Goal: Task Accomplishment & Management: Manage account settings

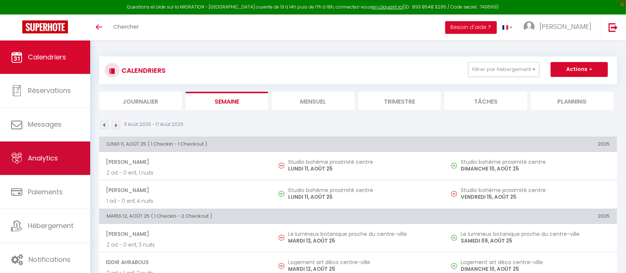
click at [52, 155] on span "Analytics" at bounding box center [43, 157] width 30 height 9
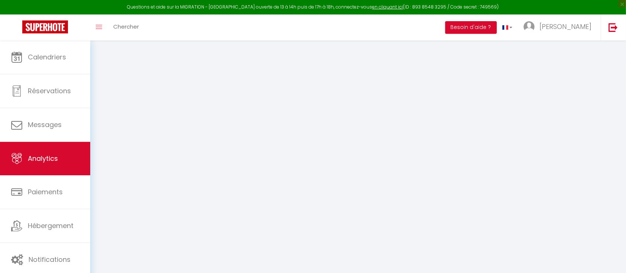
select select "2025"
select select "8"
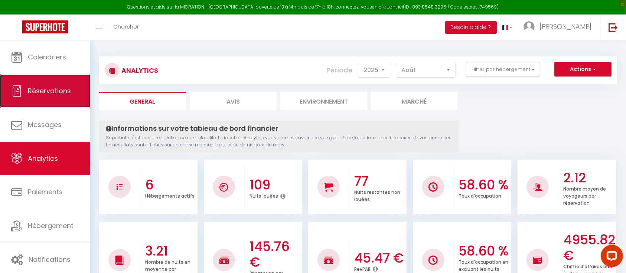
click at [62, 100] on link "Réservations" at bounding box center [45, 90] width 90 height 33
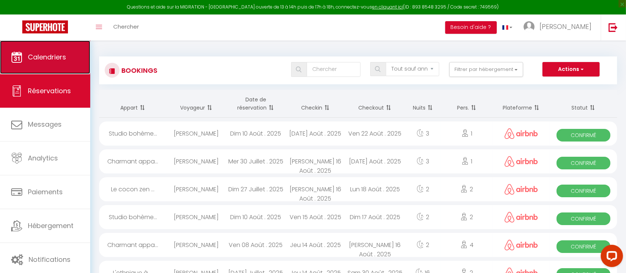
click at [56, 66] on link "Calendriers" at bounding box center [45, 56] width 90 height 33
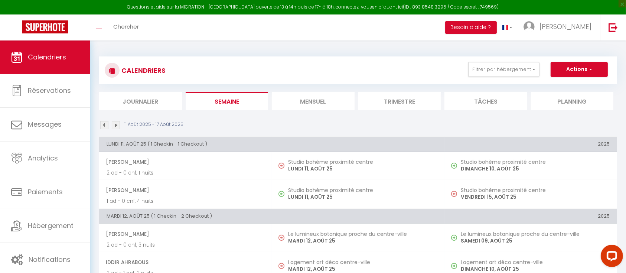
click at [337, 106] on li "Mensuel" at bounding box center [313, 101] width 83 height 18
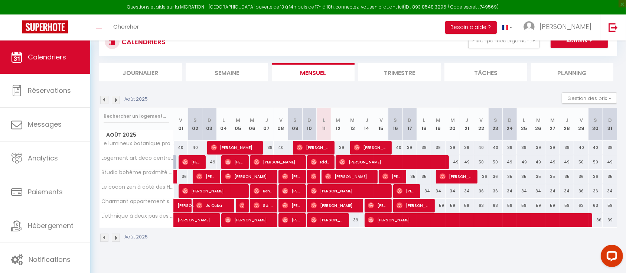
scroll to position [40, 0]
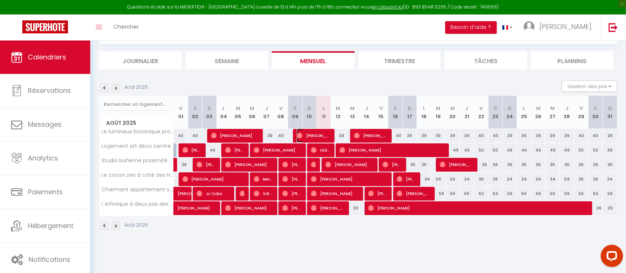
click at [328, 132] on span "[PERSON_NAME]" at bounding box center [314, 136] width 34 height 14
select select "OK"
select select "0"
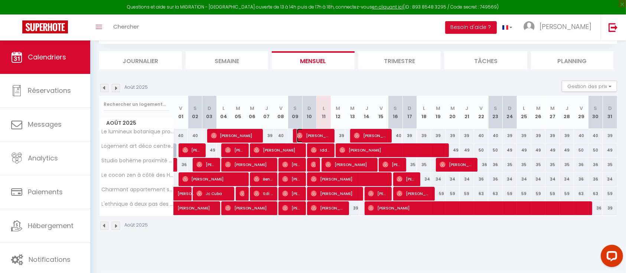
select select "1"
select select
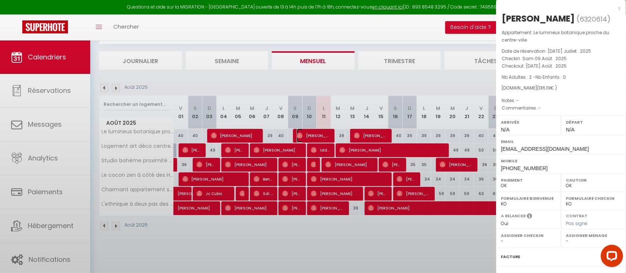
select select "50698"
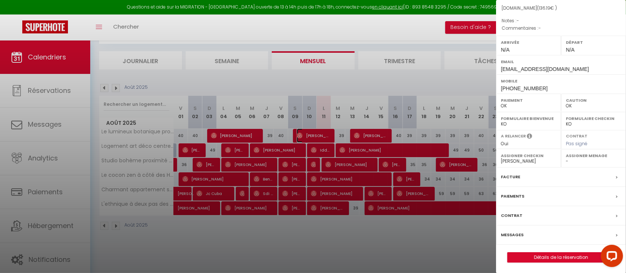
scroll to position [0, 0]
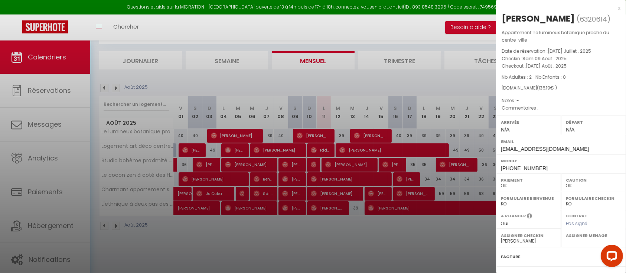
click at [614, 9] on div "x [PERSON_NAME] ( 6320614 ) Appartement : Le lumineux botanique proche du centr…" at bounding box center [561, 177] width 130 height 354
click at [610, 7] on div "x" at bounding box center [558, 8] width 124 height 9
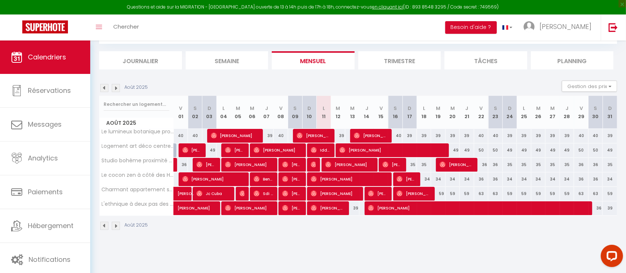
click at [342, 133] on div "39" at bounding box center [338, 136] width 14 height 14
type input "39"
type input "[DATE] Août 2025"
type input "Mer 13 Août 2025"
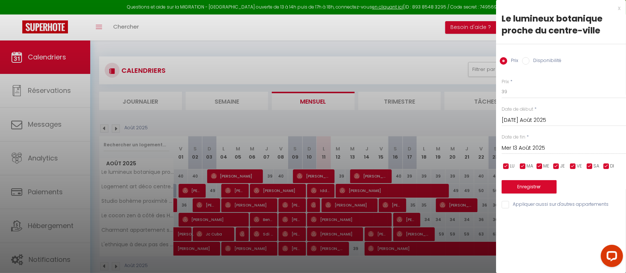
click at [621, 7] on div "x Le lumineux botanique proche du centre-ville Prix Disponibilité Prix * 39 Sta…" at bounding box center [561, 108] width 130 height 217
click at [616, 7] on div "x" at bounding box center [558, 8] width 124 height 9
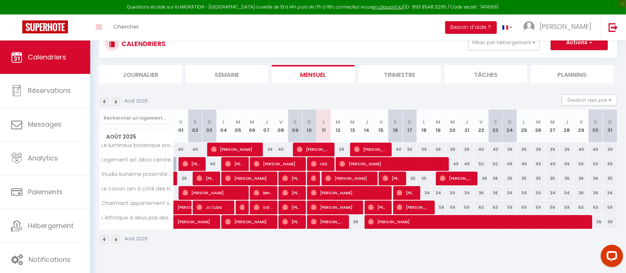
scroll to position [40, 0]
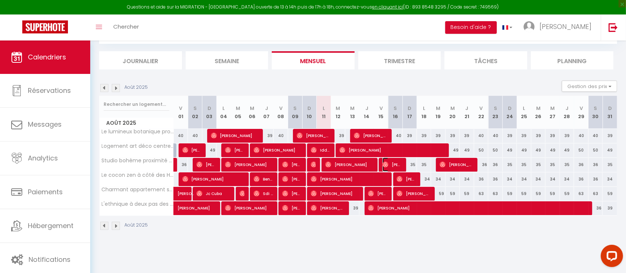
click at [401, 166] on span "[PERSON_NAME]" at bounding box center [392, 165] width 19 height 14
select select
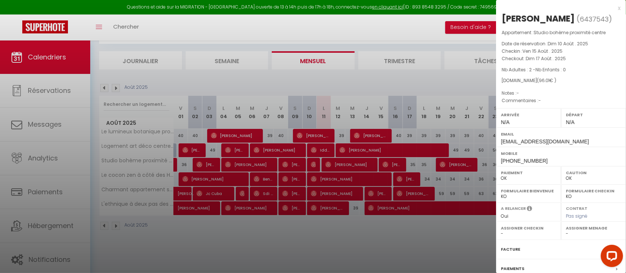
click at [610, 7] on div "x" at bounding box center [558, 8] width 124 height 9
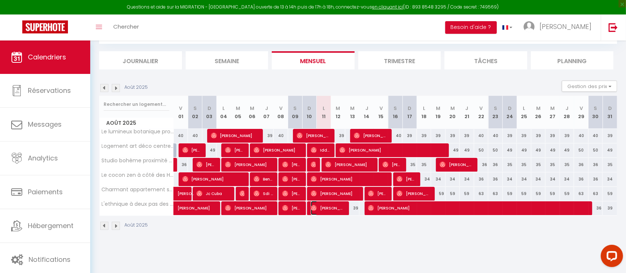
click at [327, 209] on span "[PERSON_NAME]" at bounding box center [328, 208] width 34 height 14
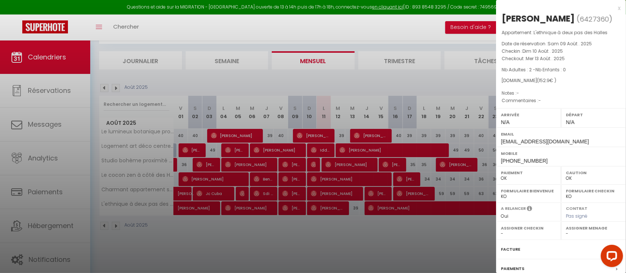
click at [610, 6] on div "x" at bounding box center [558, 8] width 124 height 9
